Goal: Submit feedback/report problem

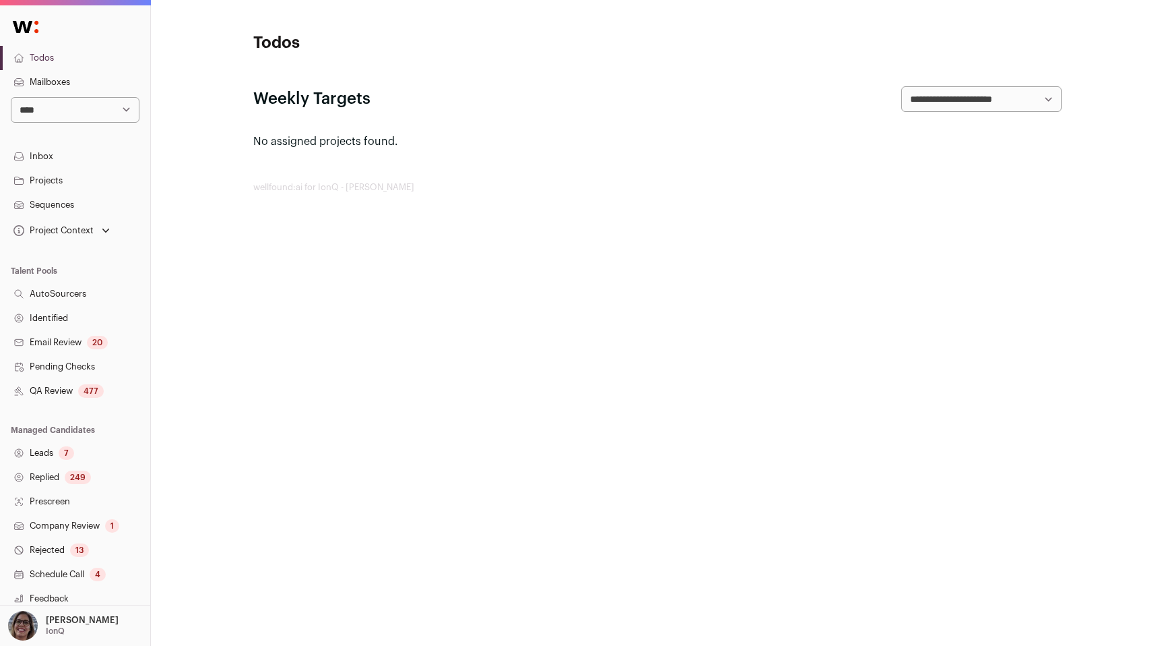
click at [94, 109] on select "**********" at bounding box center [75, 110] width 129 height 26
select select "*"
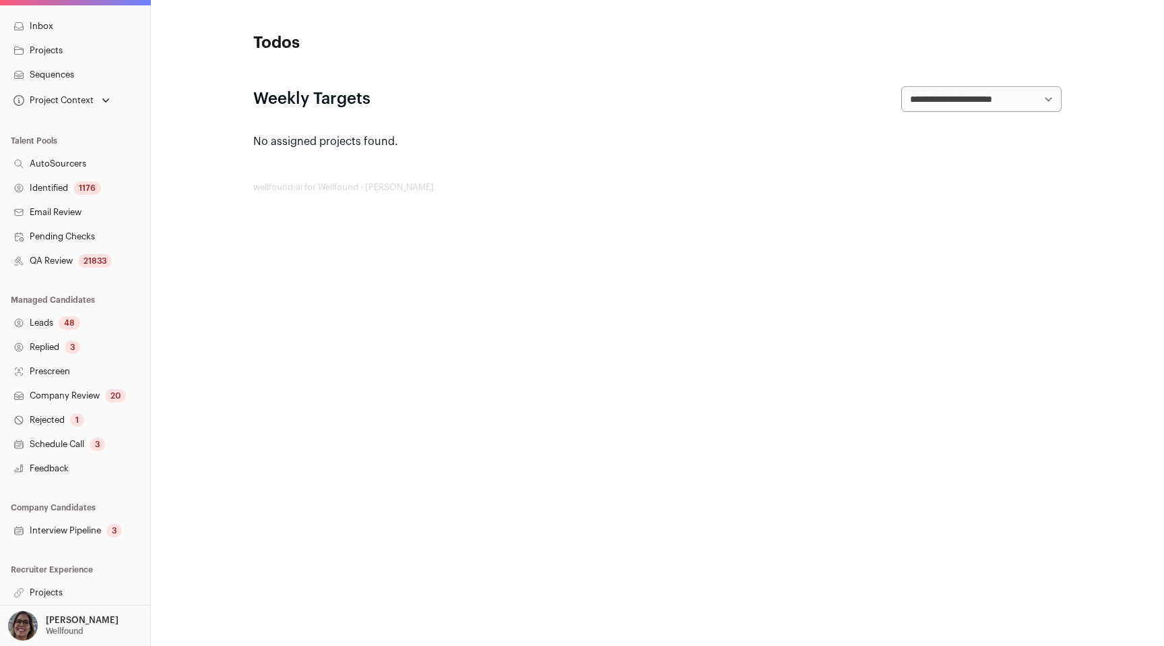
click at [46, 592] on link "Projects" at bounding box center [75, 592] width 150 height 24
drag, startPoint x: 0, startPoint y: 0, endPoint x: 44, endPoint y: 592, distance: 593.3
click at [44, 592] on link "Projects" at bounding box center [75, 592] width 150 height 24
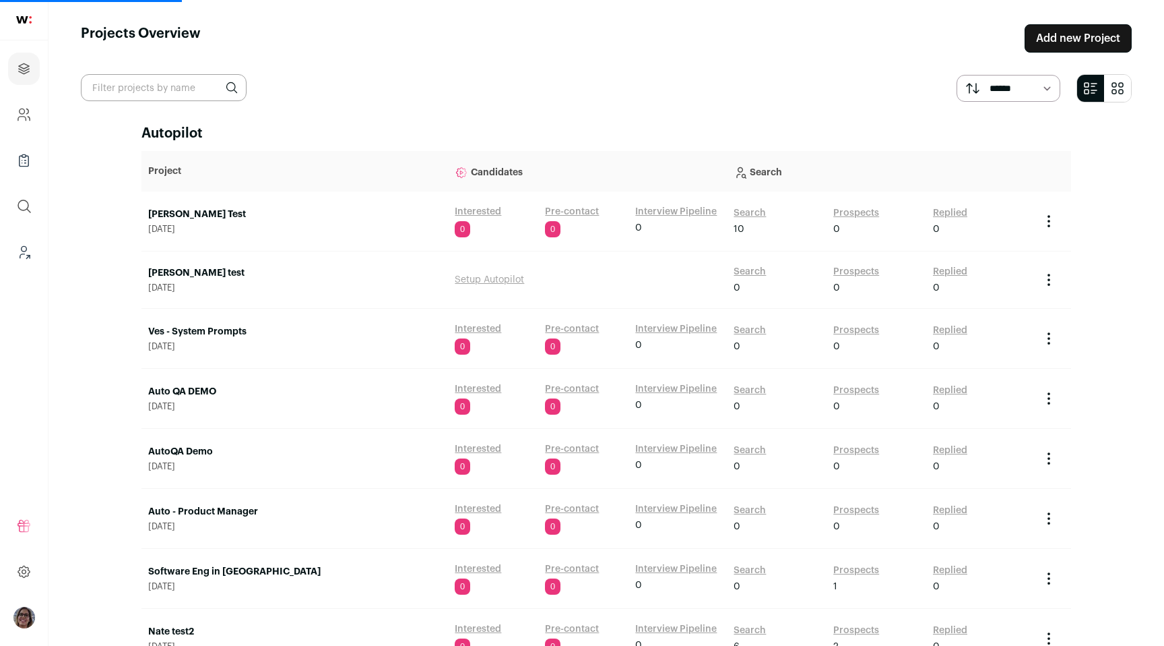
click at [171, 272] on link "[PERSON_NAME] test" at bounding box center [294, 272] width 293 height 13
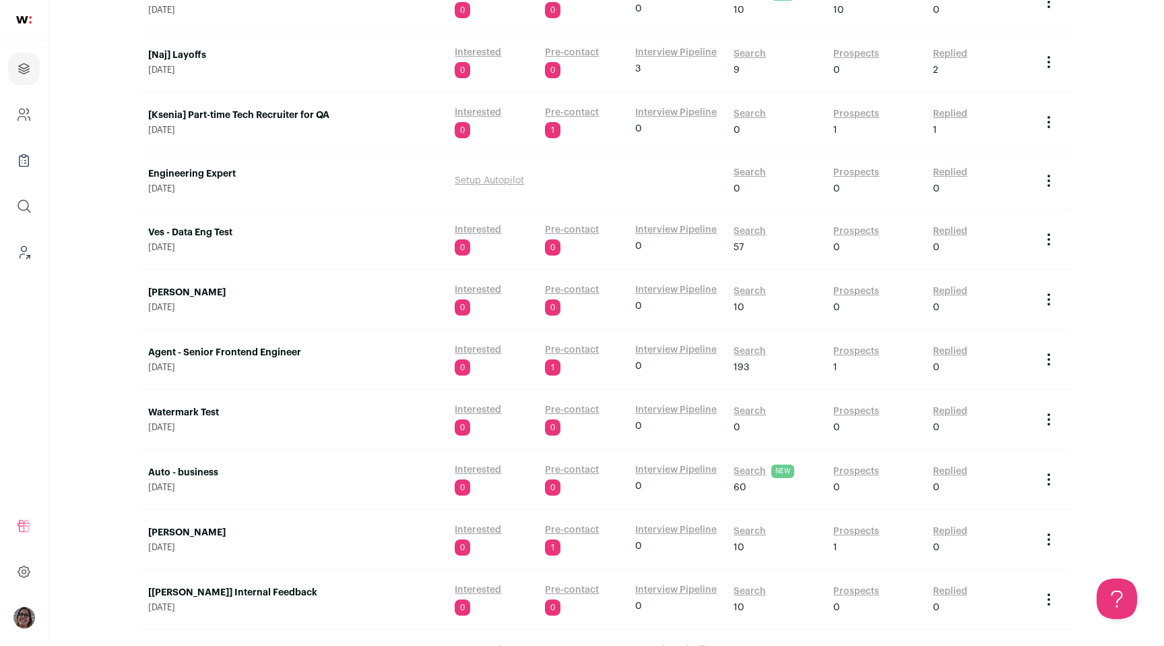
scroll to position [2399, 0]
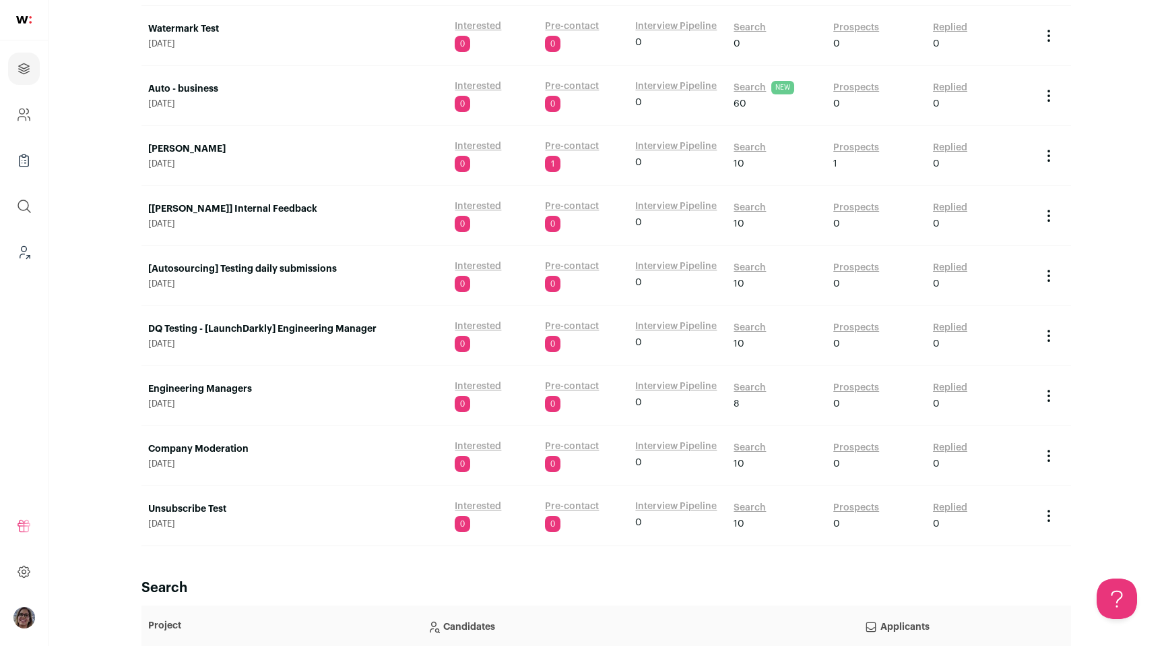
click at [168, 88] on link "Auto - business" at bounding box center [294, 88] width 293 height 13
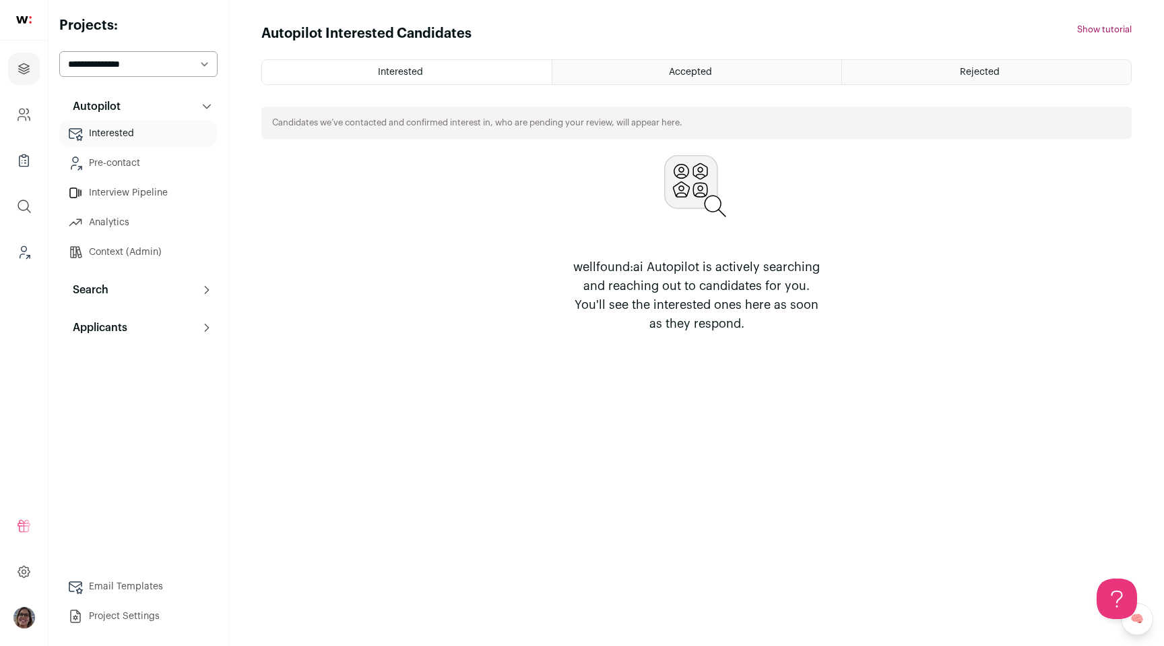
click at [140, 165] on link "Pre-contact" at bounding box center [138, 163] width 158 height 27
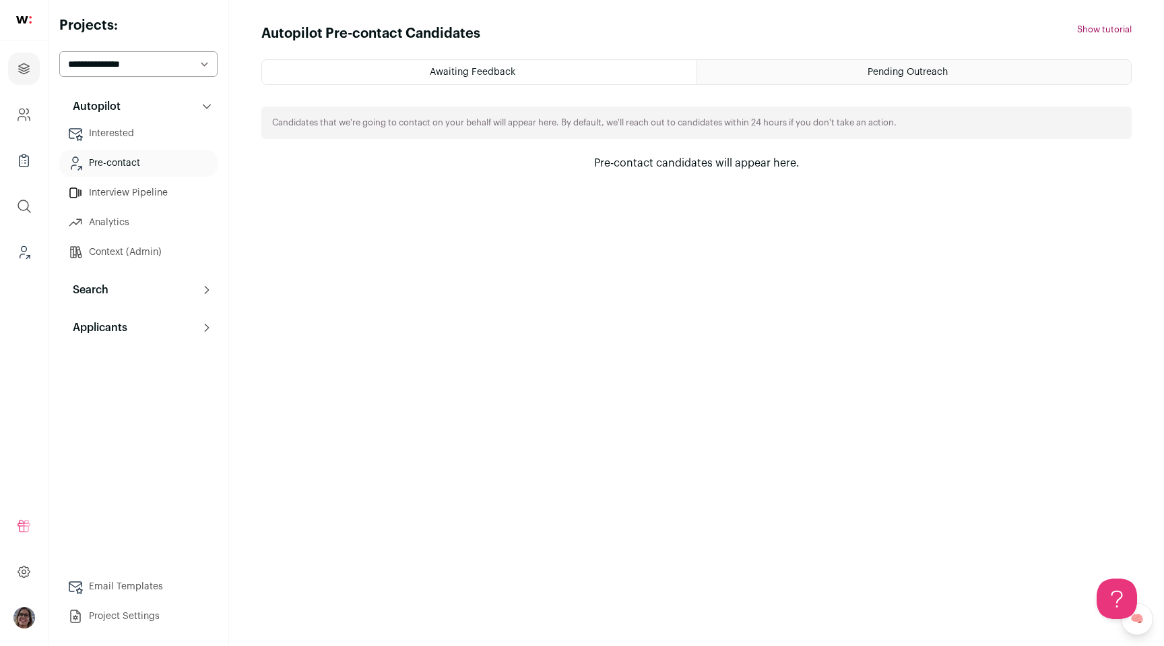
click at [139, 197] on link "Interview Pipeline" at bounding box center [138, 192] width 158 height 27
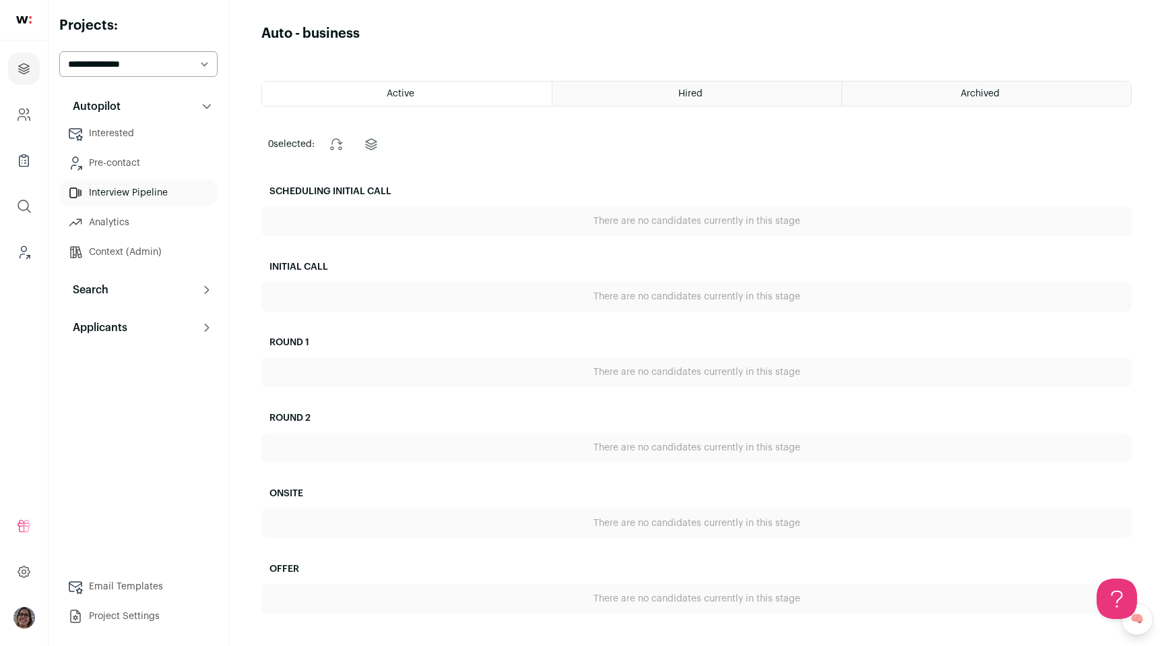
click at [137, 284] on html "Projects Company and ATS Settings Company Lists (Experimental) Global Search Le…" at bounding box center [582, 323] width 1164 height 646
click at [164, 291] on button "Search" at bounding box center [138, 289] width 158 height 27
click at [154, 318] on link "Search" at bounding box center [138, 316] width 158 height 27
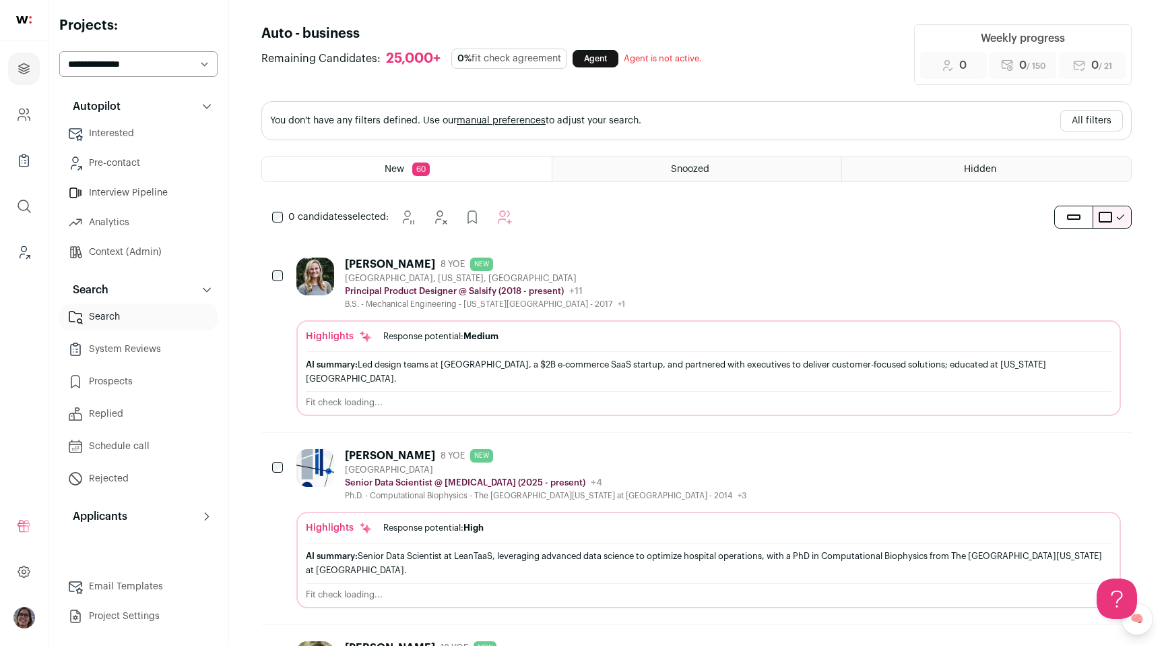
click at [685, 270] on div "[PERSON_NAME] 8 YOE NEW [GEOGRAPHIC_DATA], [US_STATE], [GEOGRAPHIC_DATA] Princi…" at bounding box center [708, 283] width 825 height 52
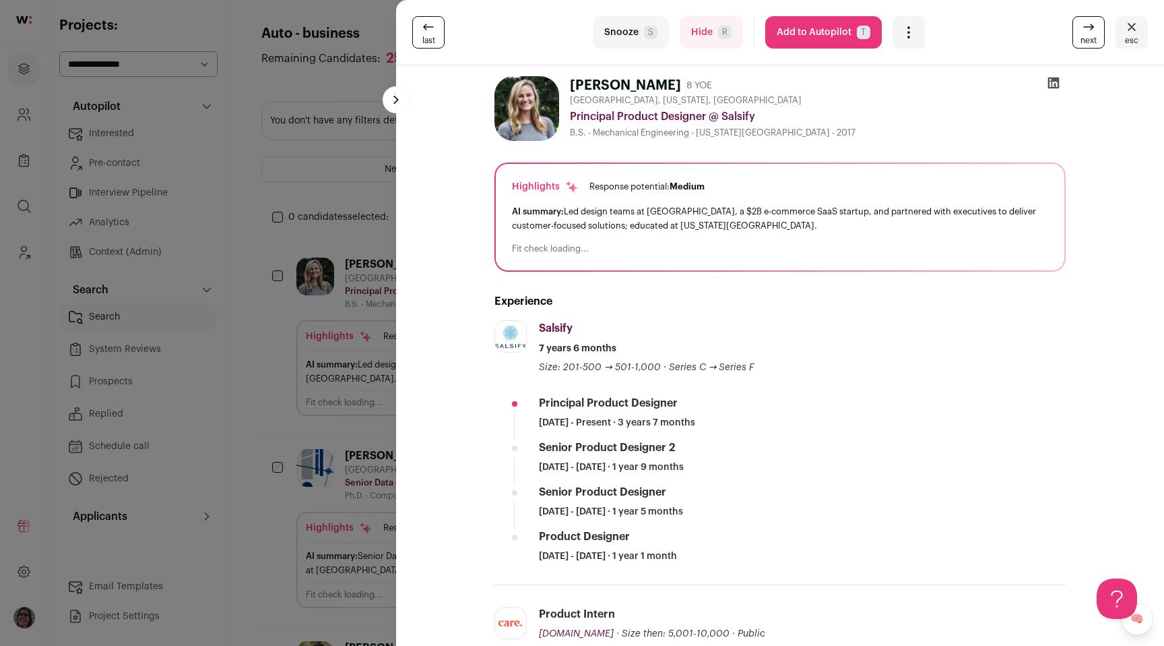
click at [902, 46] on div "Open dropdown" at bounding box center [909, 32] width 32 height 32
click at [916, 86] on span "Report a Problem" at bounding box center [978, 82] width 127 height 13
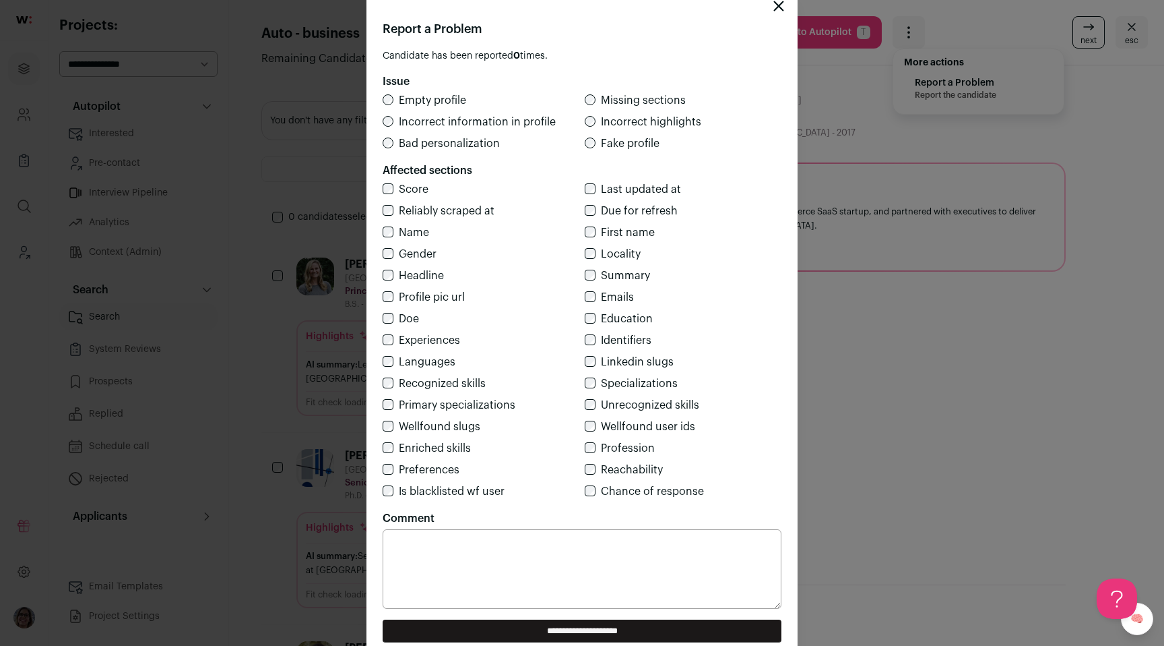
click at [778, 5] on icon "Close modal" at bounding box center [779, 6] width 9 height 9
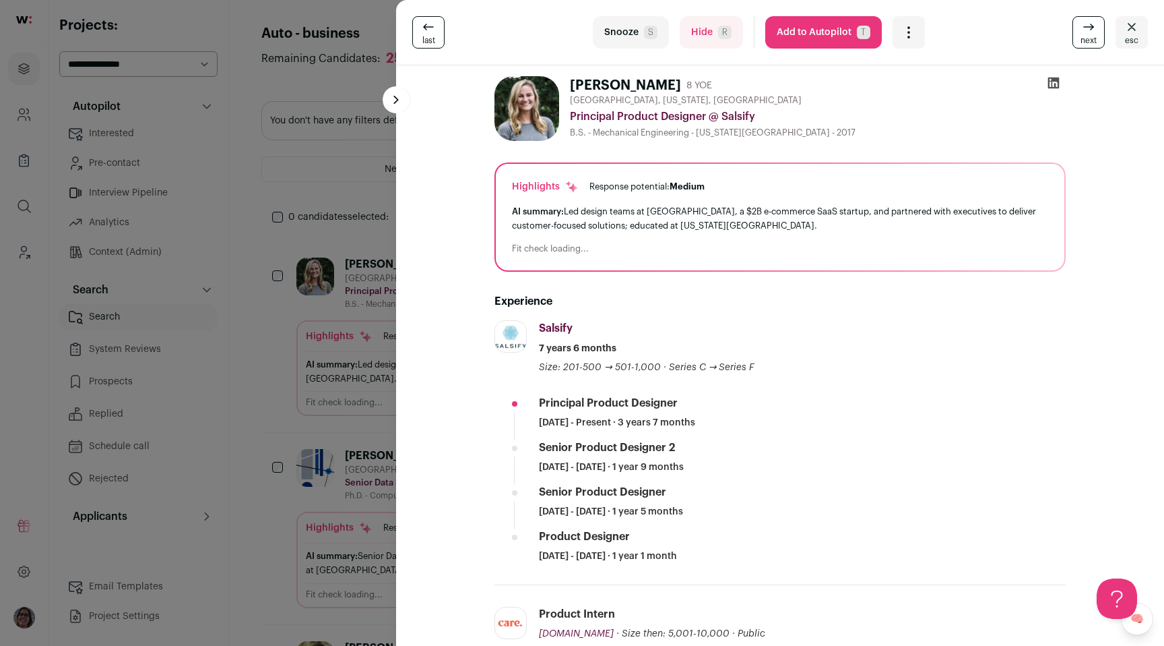
drag, startPoint x: 44, startPoint y: 592, endPoint x: 336, endPoint y: 55, distance: 610.6
click at [336, 55] on div "last Snooze S Hide R Add to Autopilot T More actions Report a Problem Report th…" at bounding box center [582, 323] width 1164 height 646
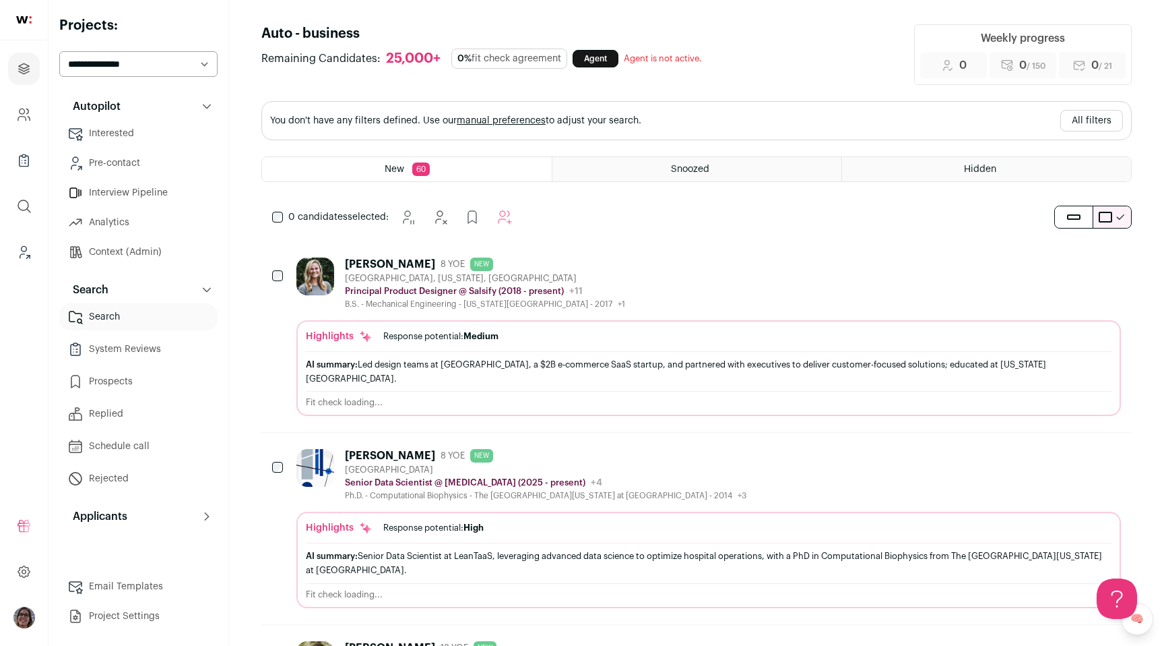
drag, startPoint x: 336, startPoint y: 55, endPoint x: 382, endPoint y: 266, distance: 215.8
click at [382, 266] on div "[PERSON_NAME]" at bounding box center [390, 263] width 90 height 13
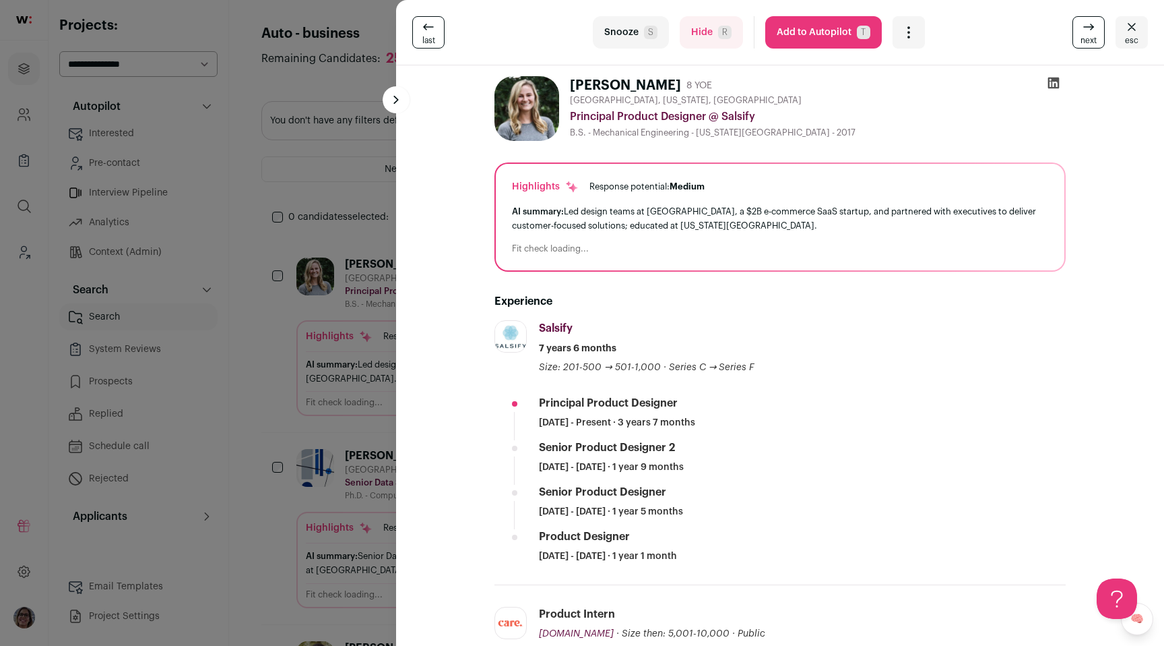
click at [220, 261] on div "last Snooze S Hide R Add to Autopilot T More actions Report a Problem Report th…" at bounding box center [582, 323] width 1164 height 646
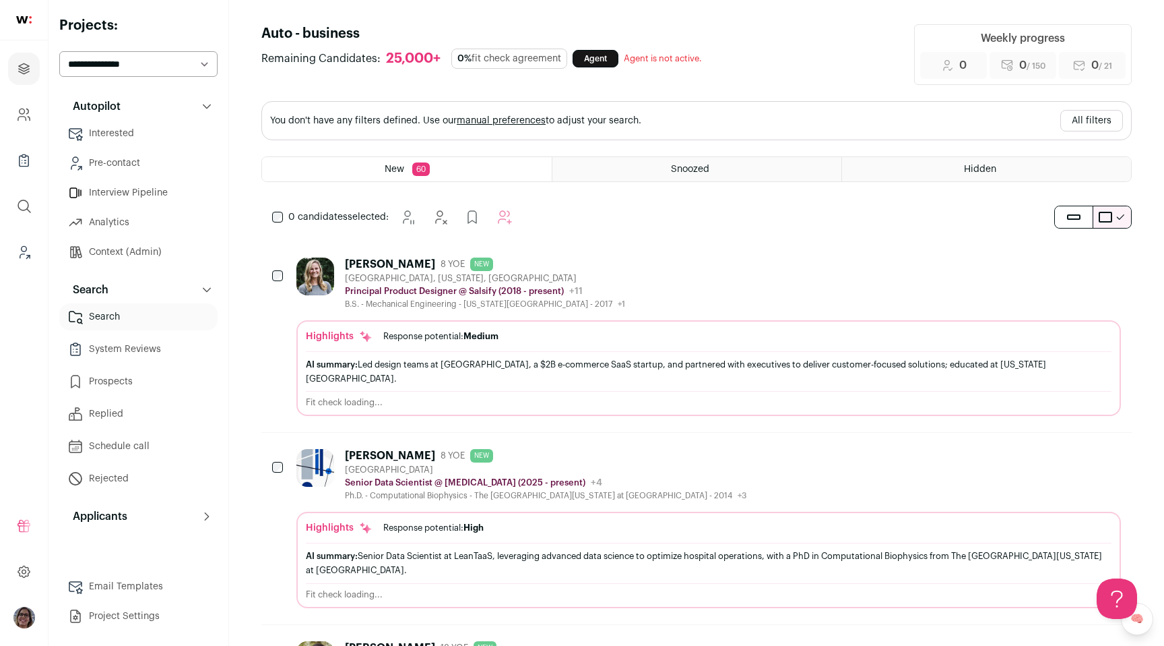
click at [135, 391] on link "Prospects" at bounding box center [138, 381] width 158 height 27
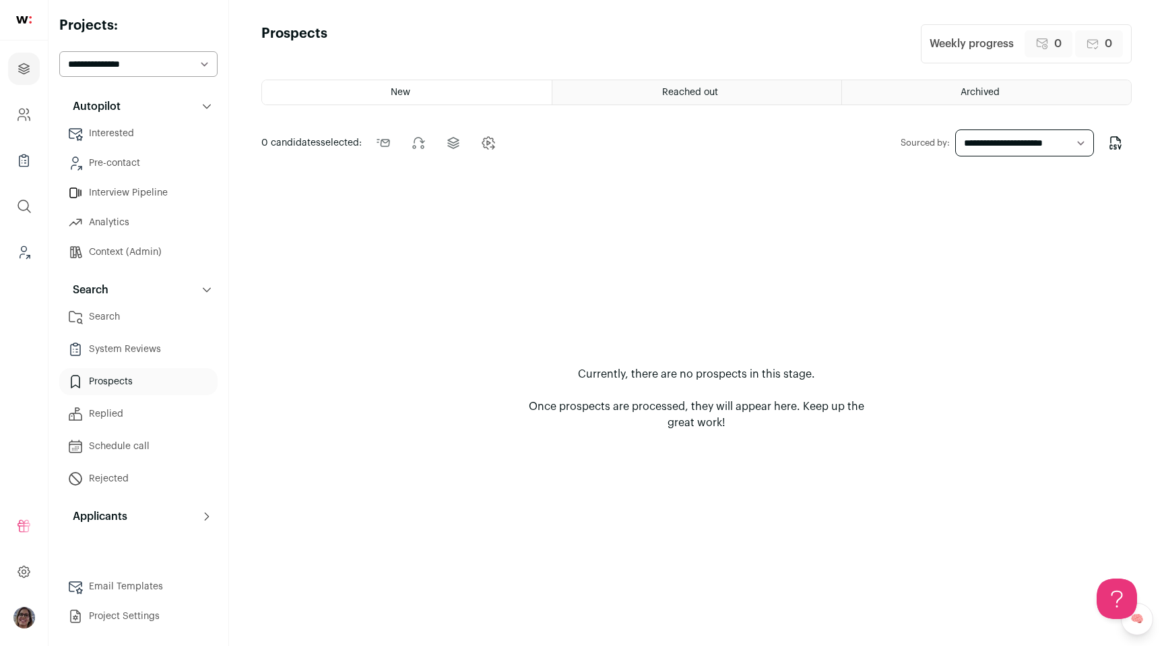
click at [131, 433] on link "Schedule call" at bounding box center [138, 446] width 158 height 27
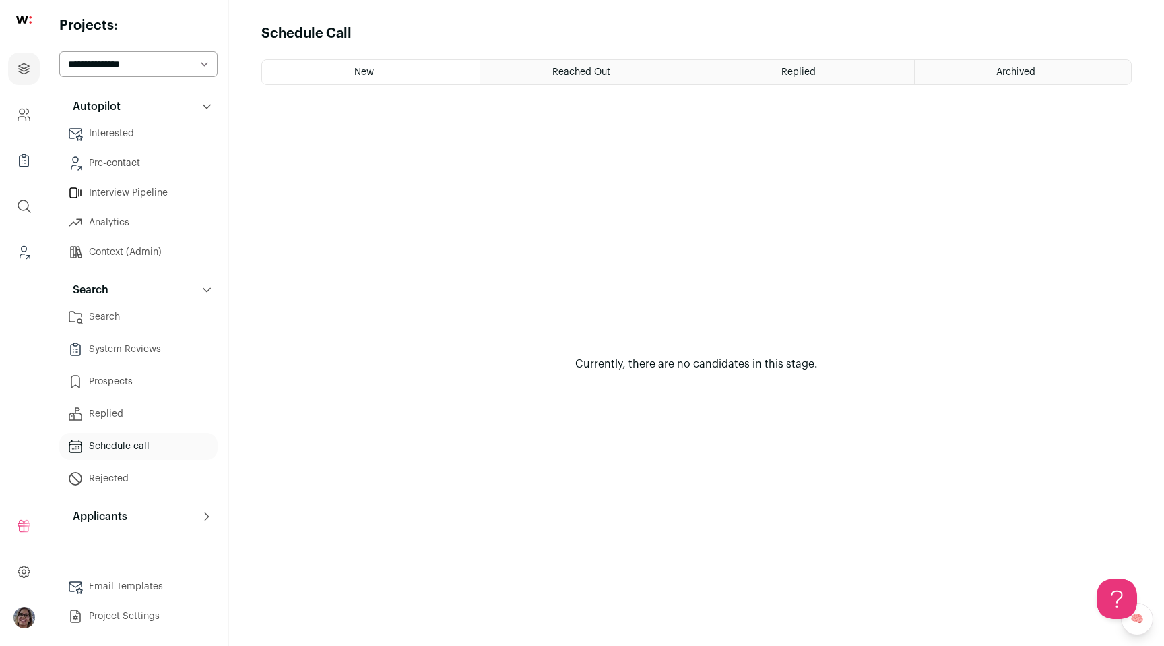
click at [122, 343] on html "Projects Company and ATS Settings Company Lists (Experimental) Global Search Le…" at bounding box center [582, 323] width 1164 height 646
click at [152, 346] on link "System Reviews" at bounding box center [138, 349] width 158 height 27
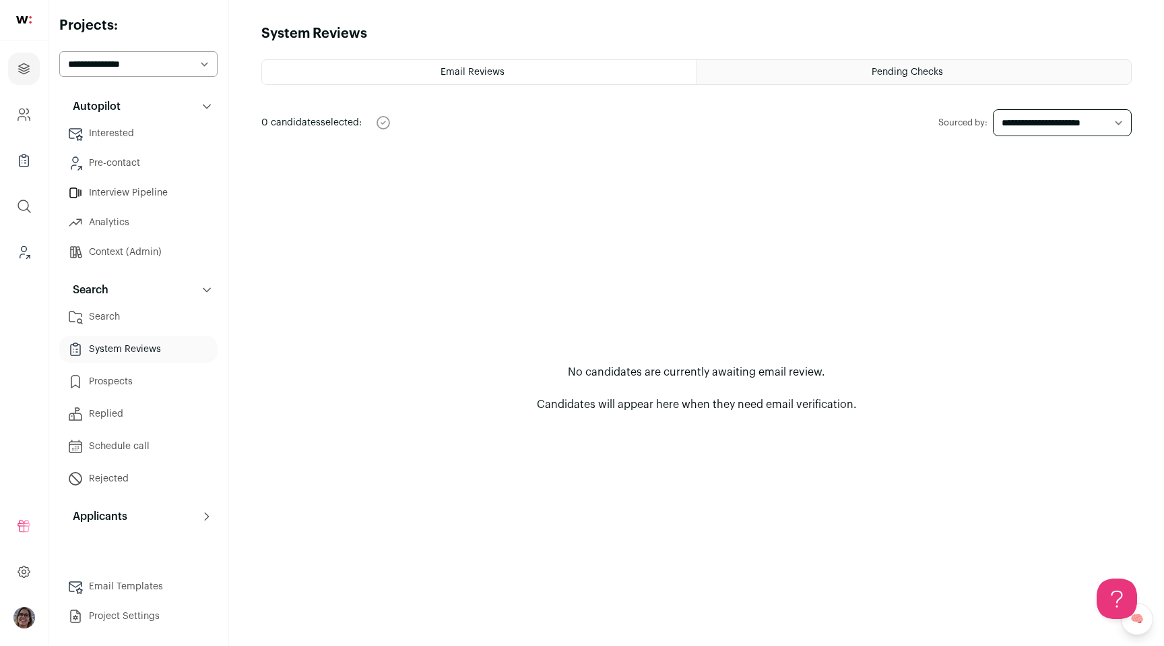
drag, startPoint x: 382, startPoint y: 266, endPoint x: 122, endPoint y: 247, distance: 260.8
click at [122, 247] on link "Context (Admin)" at bounding box center [138, 252] width 158 height 27
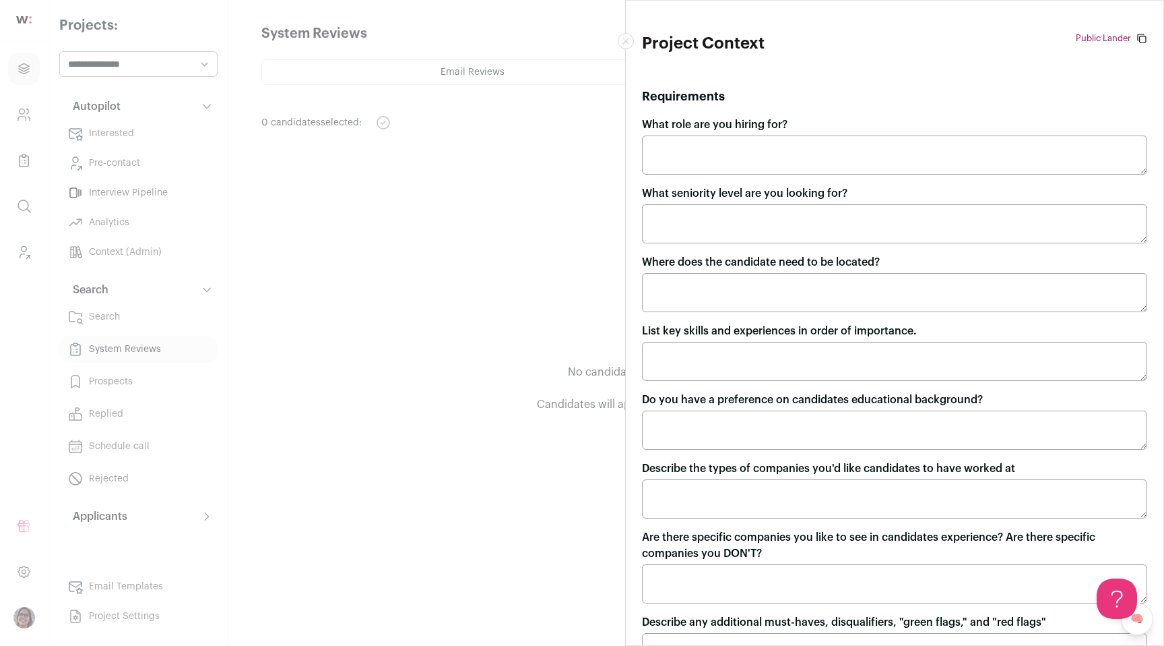
click at [1096, 39] on link "Public Lander" at bounding box center [1103, 38] width 55 height 11
click at [621, 36] on button "Close modal" at bounding box center [626, 41] width 16 height 16
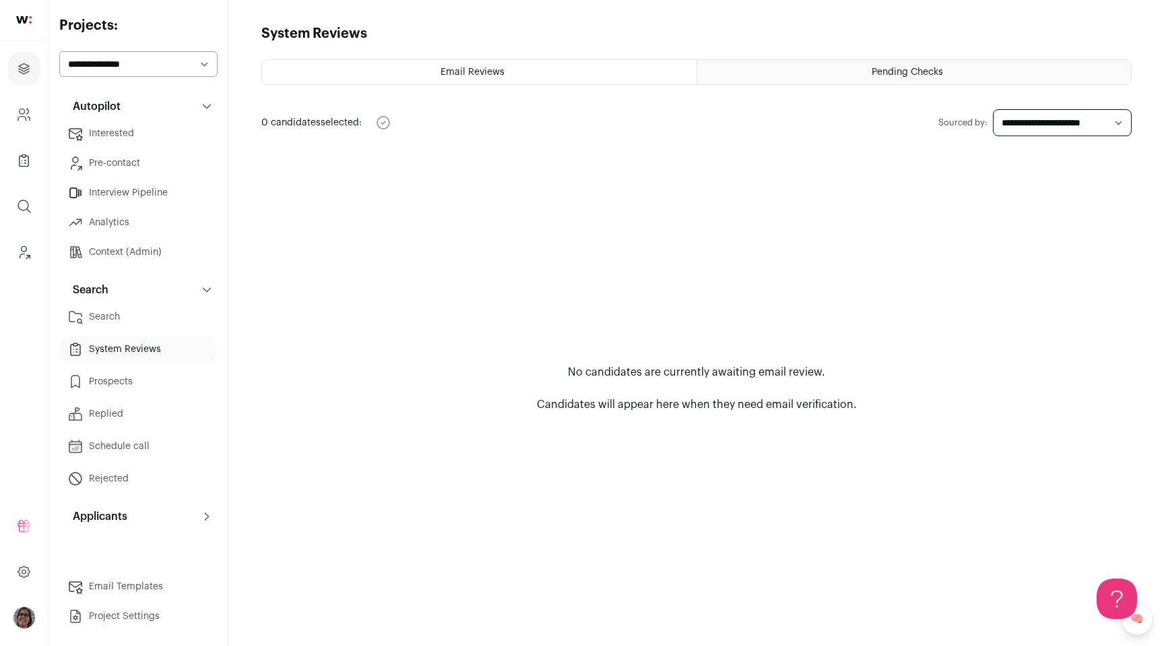
click at [82, 218] on icon at bounding box center [75, 222] width 16 height 16
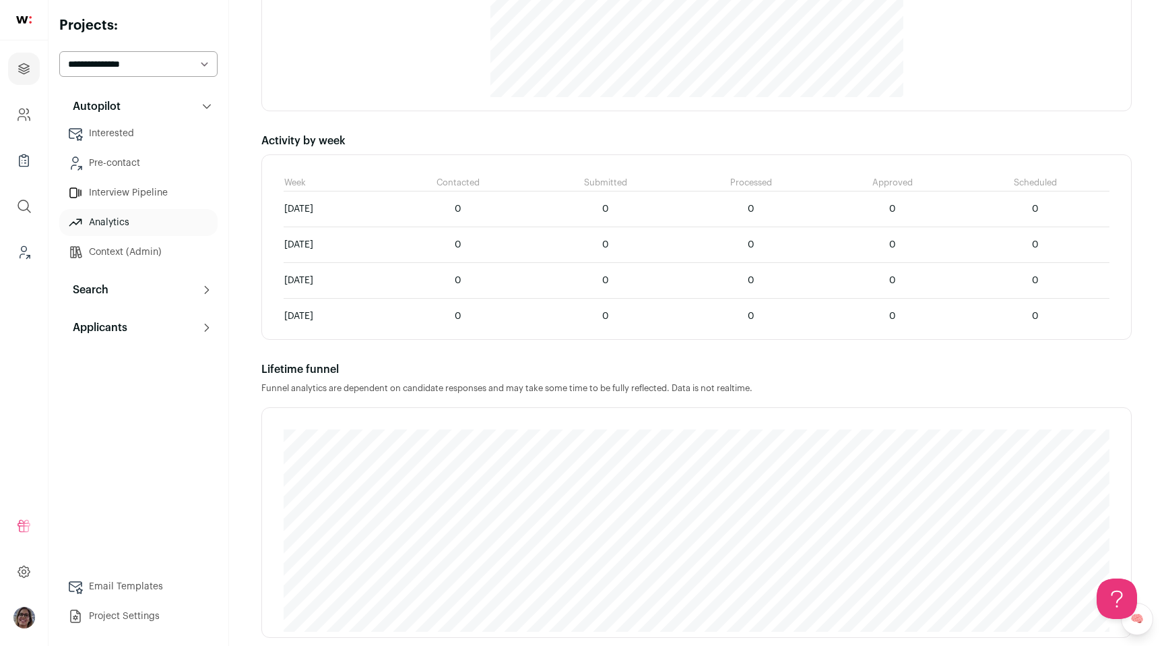
scroll to position [751, 0]
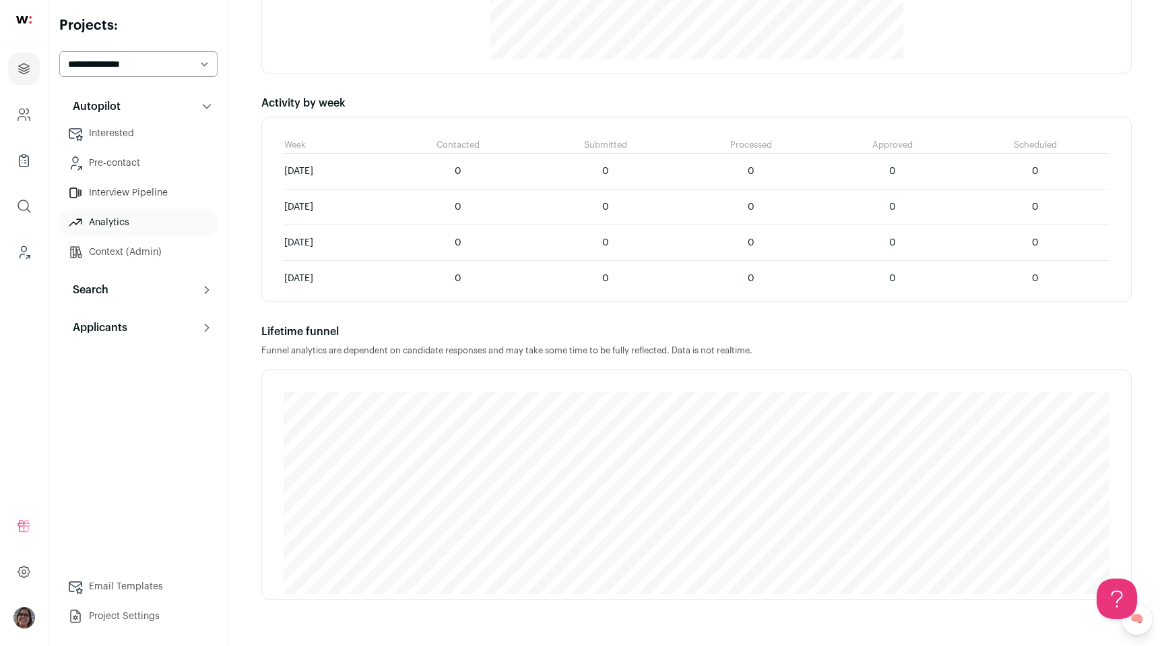
click at [157, 284] on button "Search" at bounding box center [138, 289] width 158 height 27
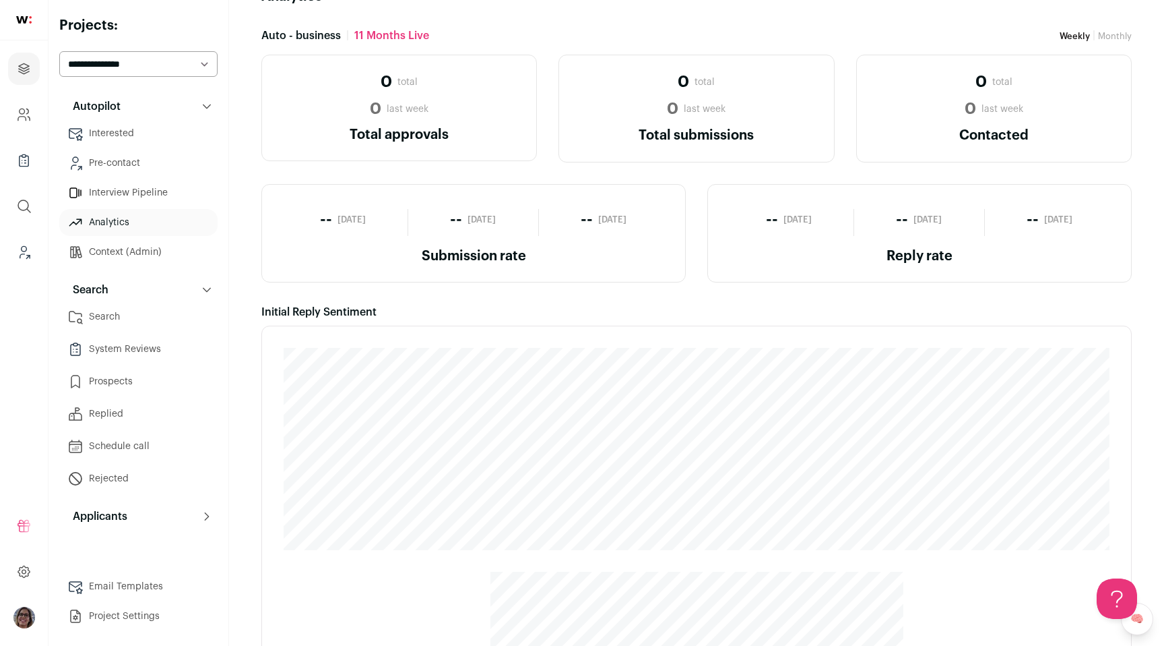
scroll to position [0, 0]
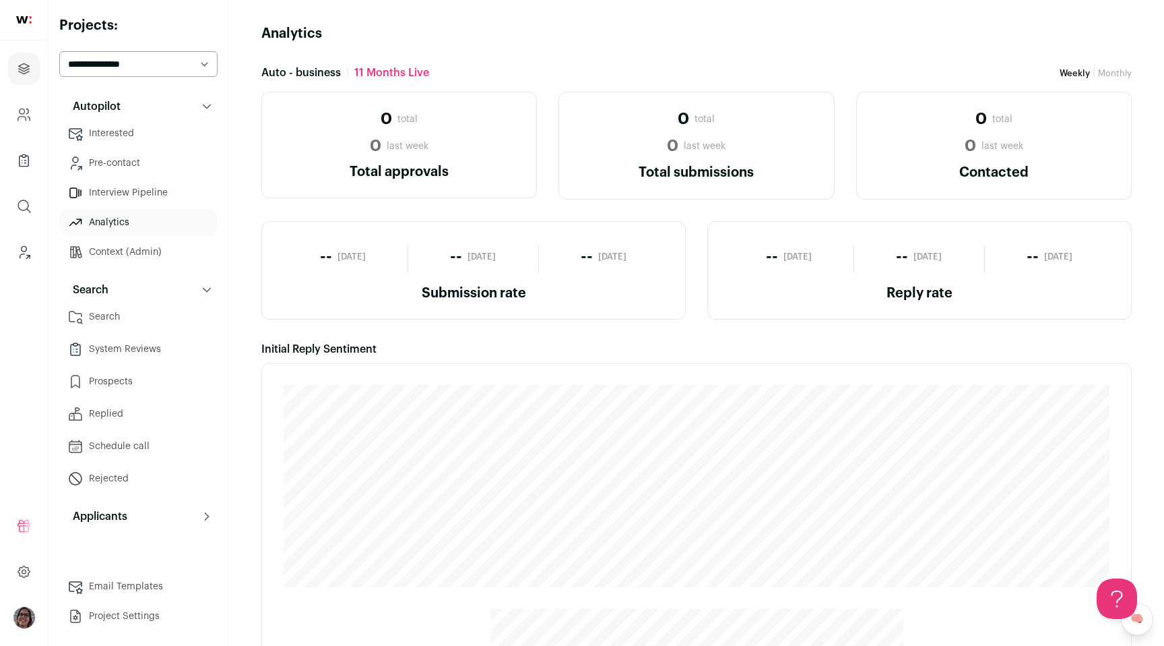
click at [129, 322] on link "Search" at bounding box center [138, 316] width 158 height 27
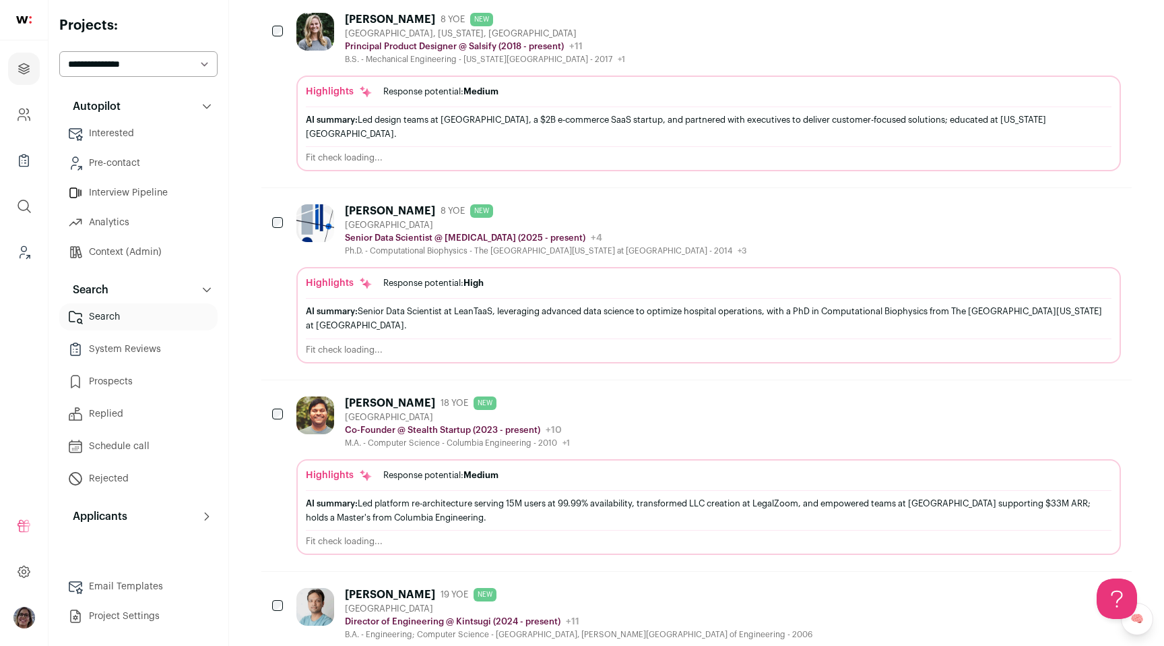
scroll to position [523, 0]
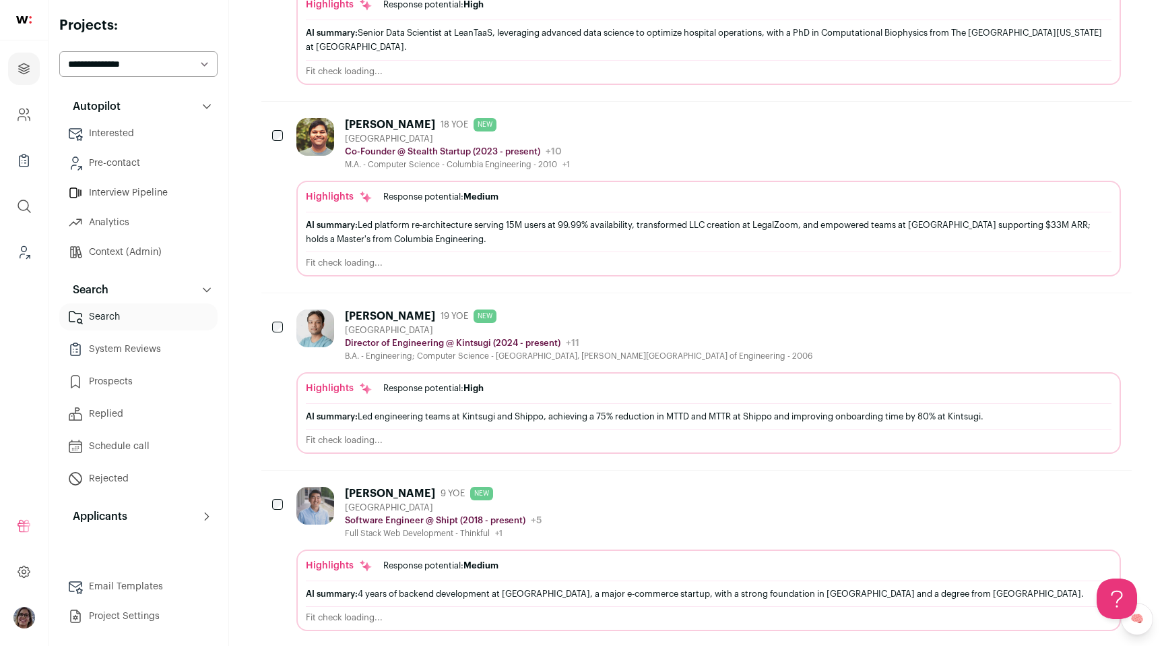
click at [374, 118] on div "[PERSON_NAME]" at bounding box center [390, 124] width 90 height 13
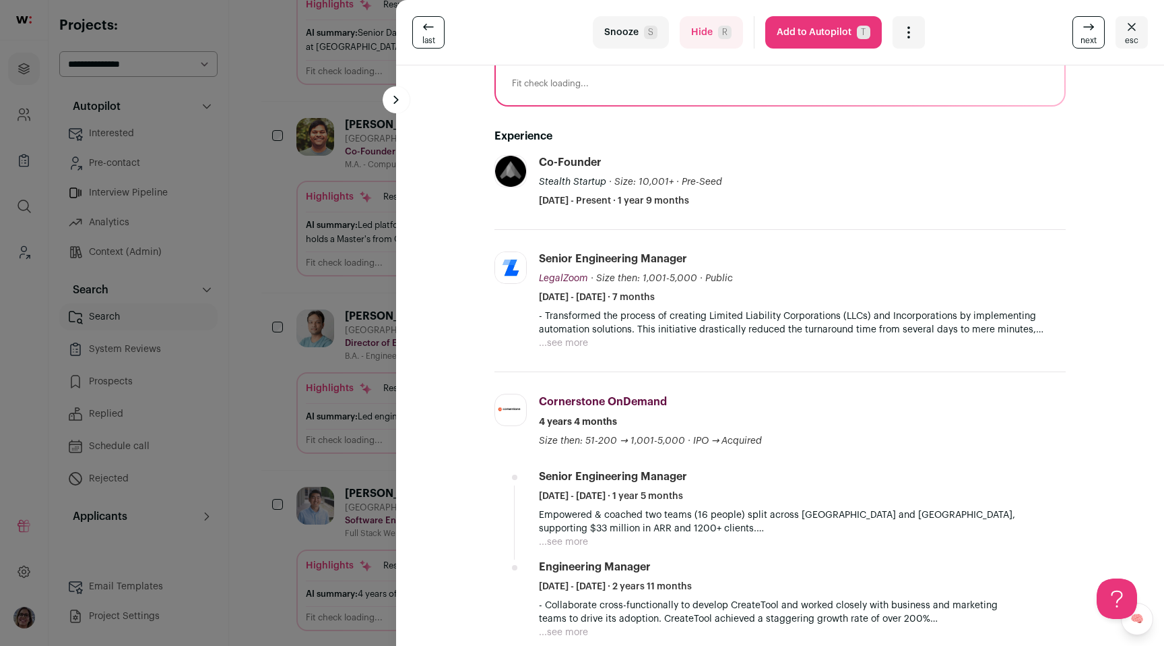
scroll to position [0, 0]
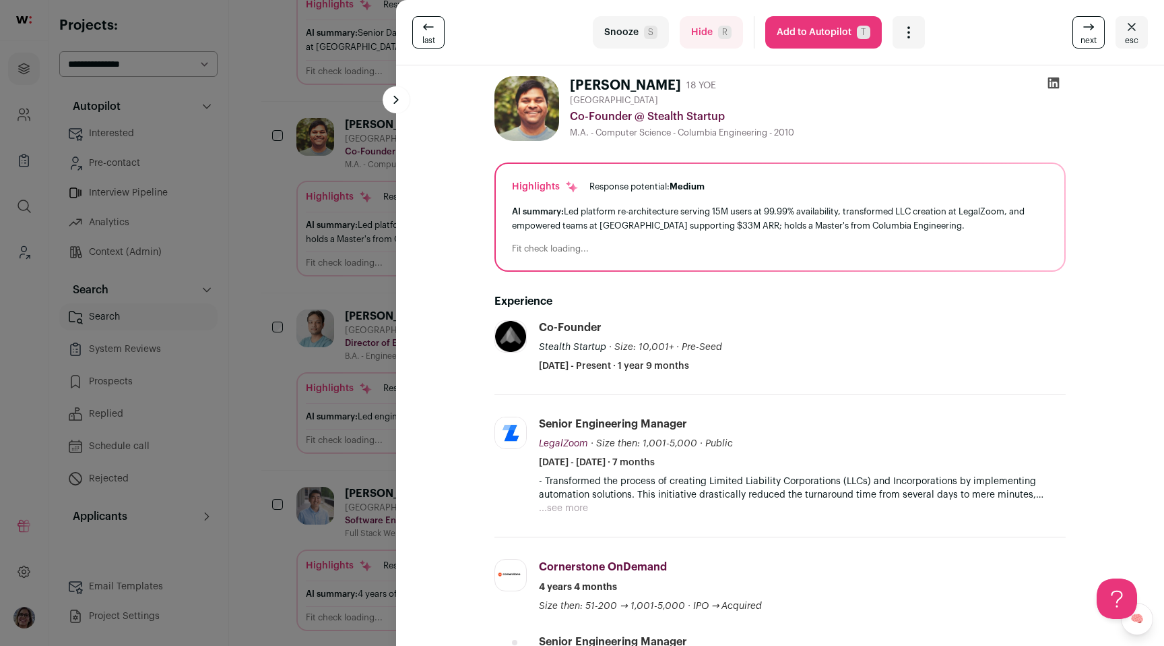
click at [912, 46] on div "Open dropdown" at bounding box center [909, 32] width 32 height 32
click at [921, 82] on span "Report a Problem" at bounding box center [978, 82] width 127 height 13
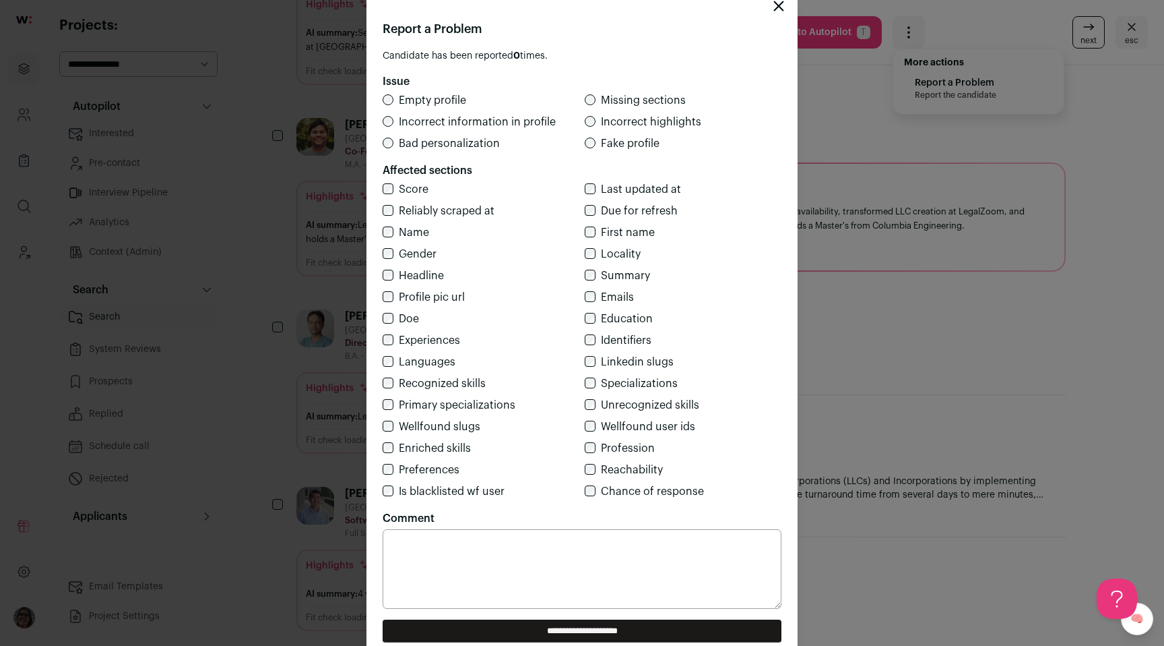
click at [782, 5] on icon "Close modal" at bounding box center [779, 6] width 11 height 11
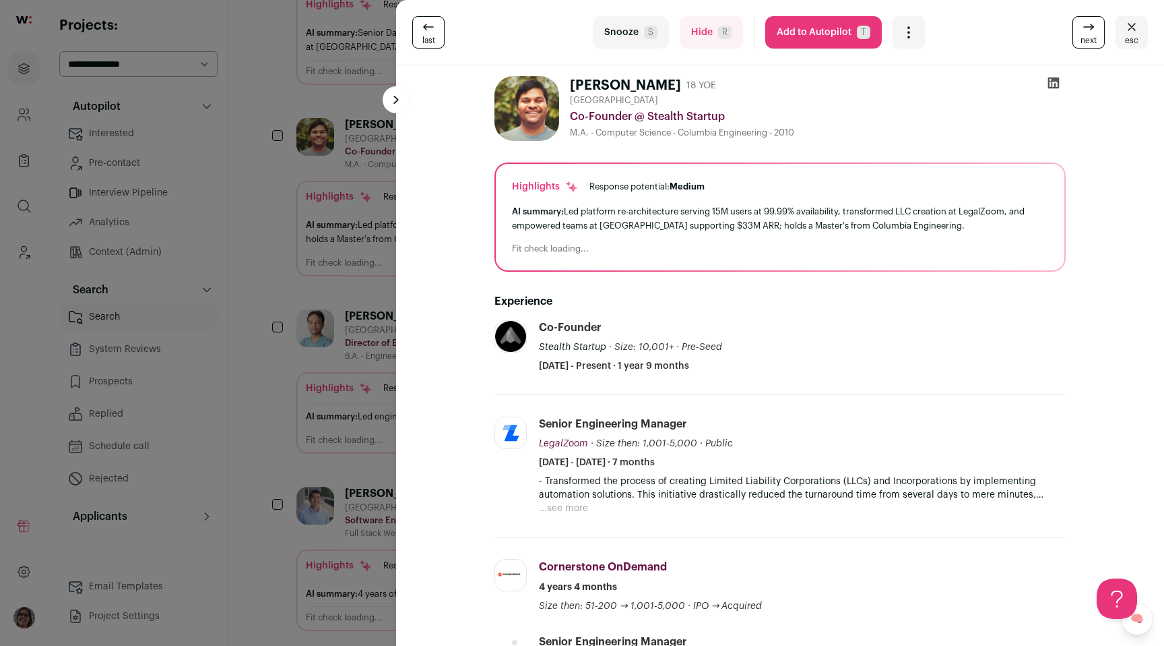
click at [329, 109] on div "last Snooze S Hide R Add to Autopilot T More actions Report a Problem Report th…" at bounding box center [582, 323] width 1164 height 646
